Goal: Task Accomplishment & Management: Complete application form

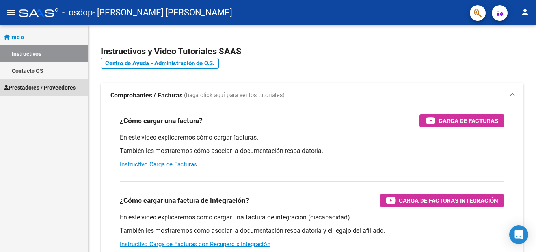
click at [42, 88] on span "Prestadores / Proveedores" at bounding box center [40, 87] width 72 height 9
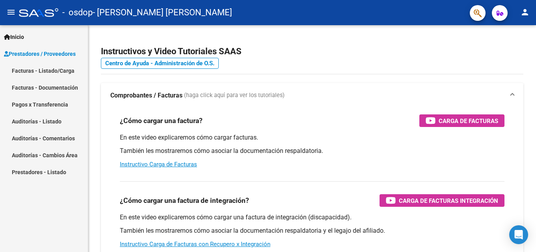
click at [39, 74] on link "Facturas - Listado/Carga" at bounding box center [44, 70] width 88 height 17
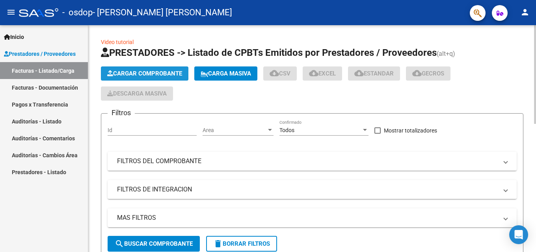
click at [153, 71] on span "Cargar Comprobante" at bounding box center [144, 73] width 75 height 7
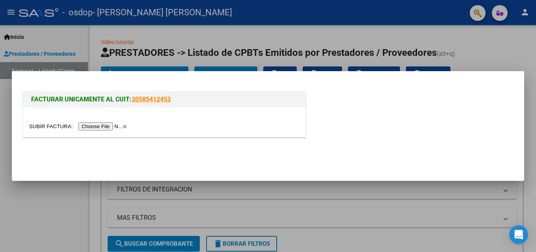
click at [89, 126] on input "file" at bounding box center [79, 126] width 100 height 8
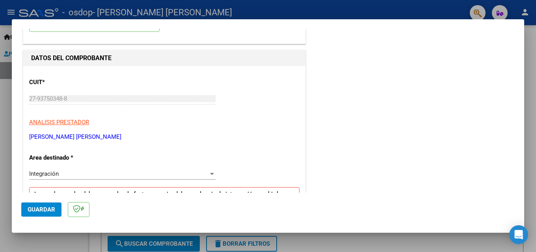
scroll to position [79, 0]
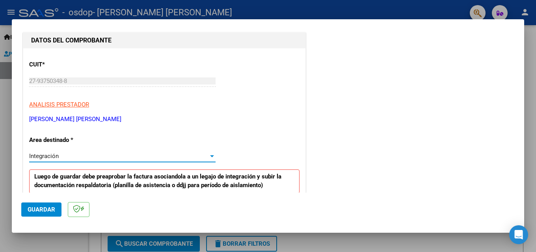
click at [76, 156] on div "Integración" at bounding box center [118, 156] width 179 height 7
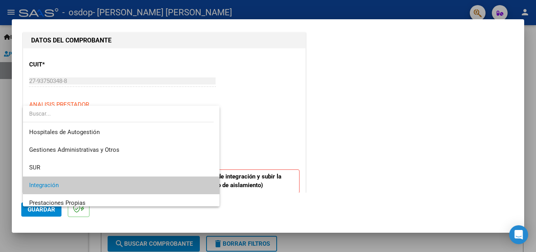
scroll to position [30, 0]
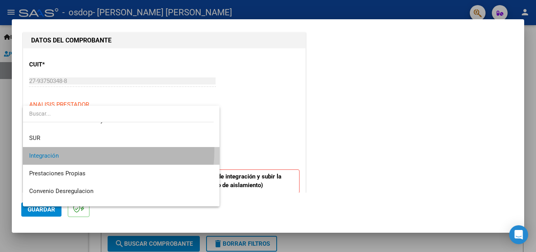
click at [67, 150] on span "Integración" at bounding box center [121, 156] width 184 height 18
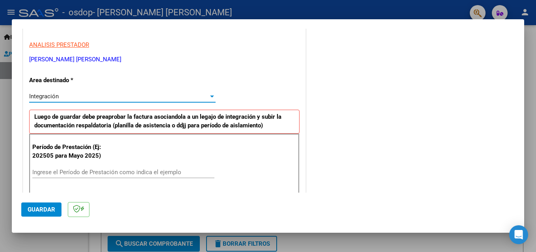
scroll to position [158, 0]
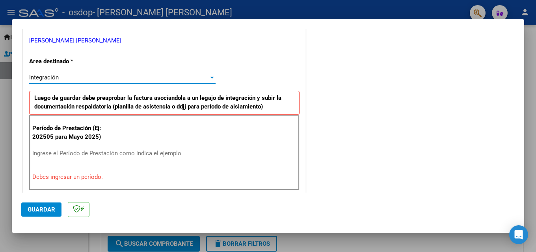
click at [73, 148] on div "Ingrese el Período de Prestación como indica el ejemplo" at bounding box center [123, 154] width 182 height 12
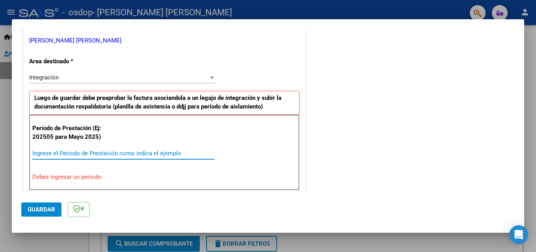
click at [75, 152] on input "Ingrese el Período de Prestación como indica el ejemplo" at bounding box center [123, 153] width 182 height 7
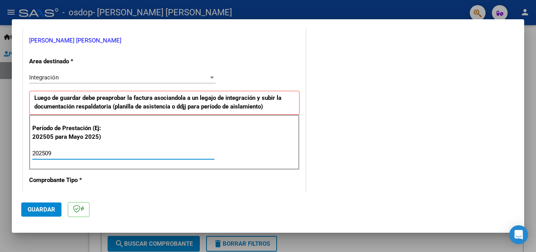
type input "202509"
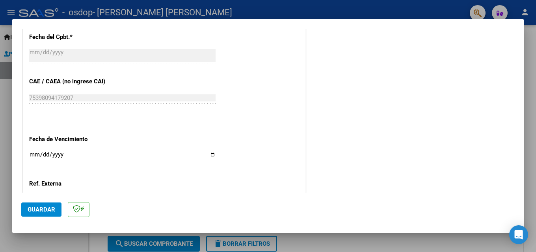
scroll to position [473, 0]
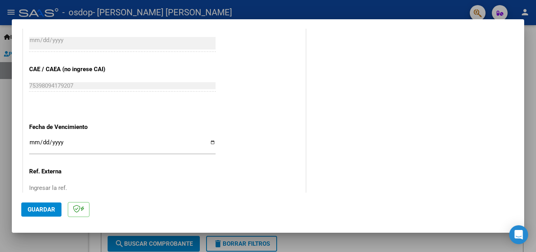
click at [211, 141] on input "Ingresar la fecha" at bounding box center [122, 145] width 186 height 13
type input "[DATE]"
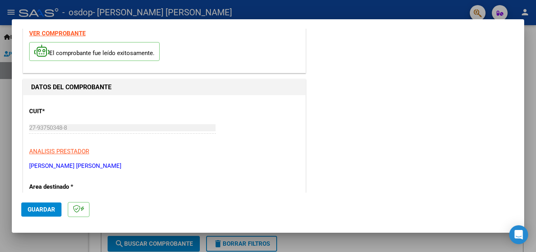
scroll to position [0, 0]
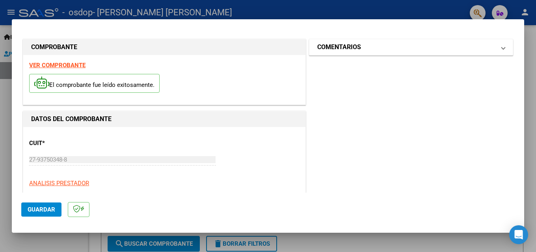
click at [345, 50] on h1 "COMENTARIOS" at bounding box center [339, 47] width 44 height 9
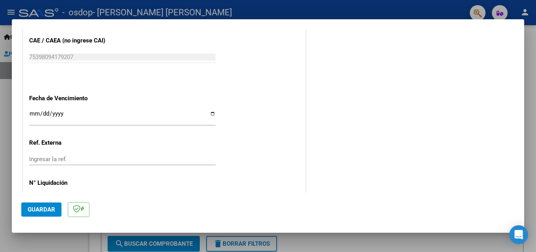
scroll to position [529, 0]
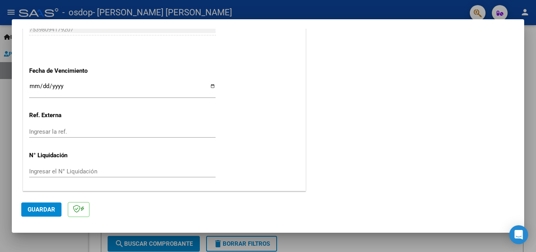
click at [47, 211] on span "Guardar" at bounding box center [42, 209] width 28 height 7
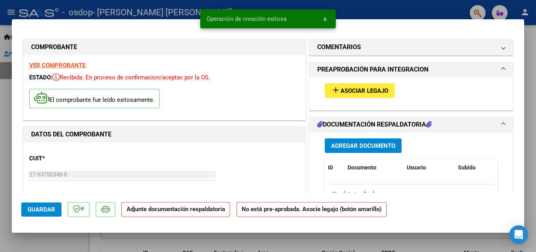
click at [374, 87] on span "Asociar Legajo" at bounding box center [364, 90] width 48 height 7
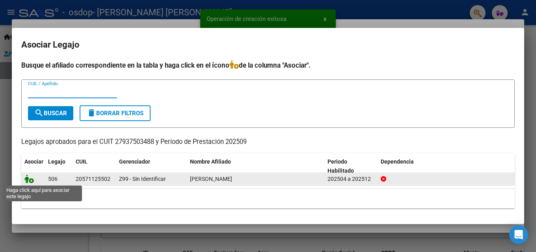
click at [29, 181] on icon at bounding box center [28, 179] width 9 height 9
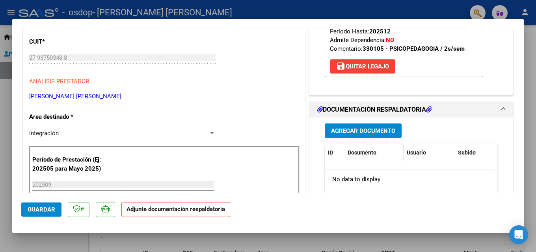
scroll to position [118, 0]
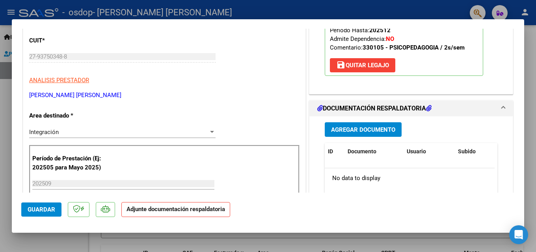
click at [367, 128] on span "Agregar Documento" at bounding box center [363, 129] width 64 height 7
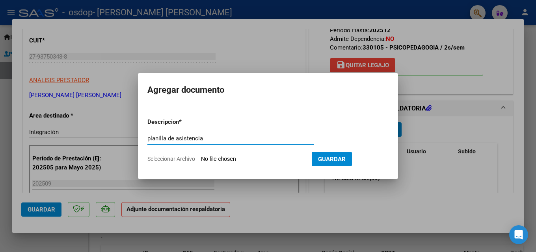
type input "planilla de asistencia"
click at [345, 160] on span "Guardar" at bounding box center [332, 159] width 28 height 7
click at [184, 159] on span "Seleccionar Archivo" at bounding box center [171, 159] width 48 height 6
click at [201, 159] on input "Seleccionar Archivo" at bounding box center [253, 159] width 104 height 7
type input "C:\fakepath\PLANILLA PSP 9.pdf"
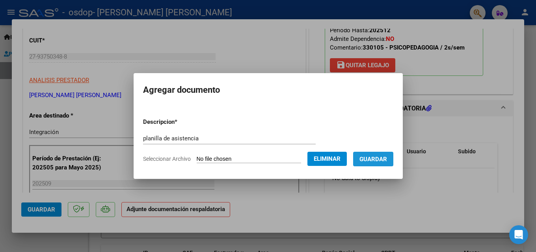
click at [384, 159] on span "Guardar" at bounding box center [373, 159] width 28 height 7
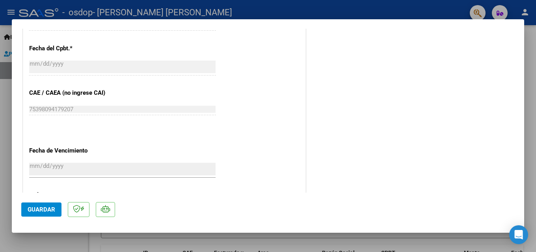
scroll to position [501, 0]
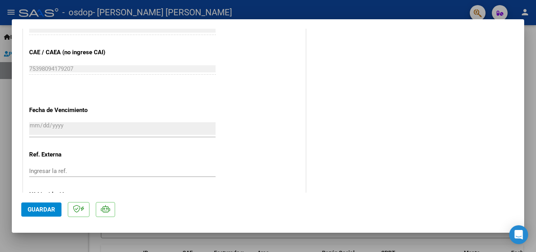
click at [41, 211] on span "Guardar" at bounding box center [42, 209] width 28 height 7
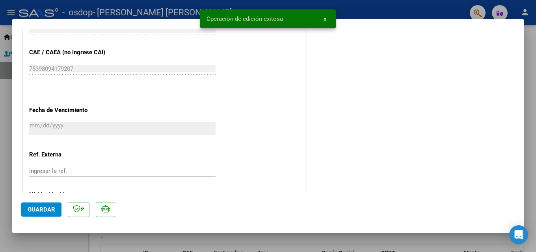
click at [322, 20] on button "x" at bounding box center [324, 19] width 15 height 14
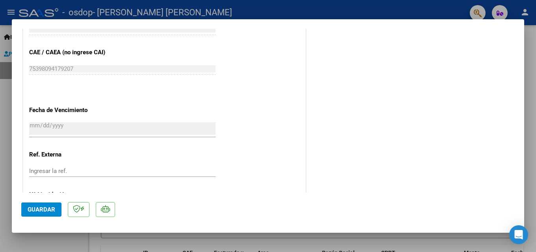
click at [408, 11] on div at bounding box center [268, 126] width 536 height 252
type input "$ 0,00"
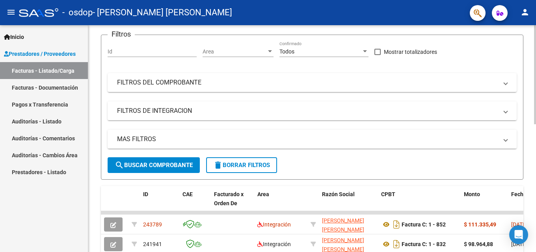
scroll to position [118, 0]
